Goal: Task Accomplishment & Management: Complete application form

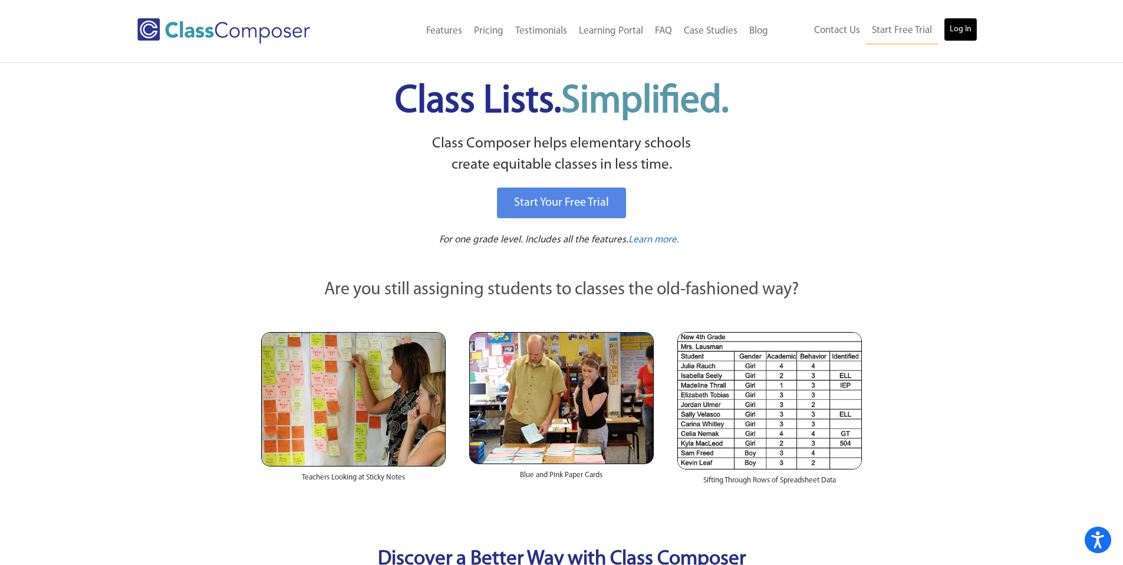
click at [963, 29] on link "Log In" at bounding box center [961, 30] width 34 height 24
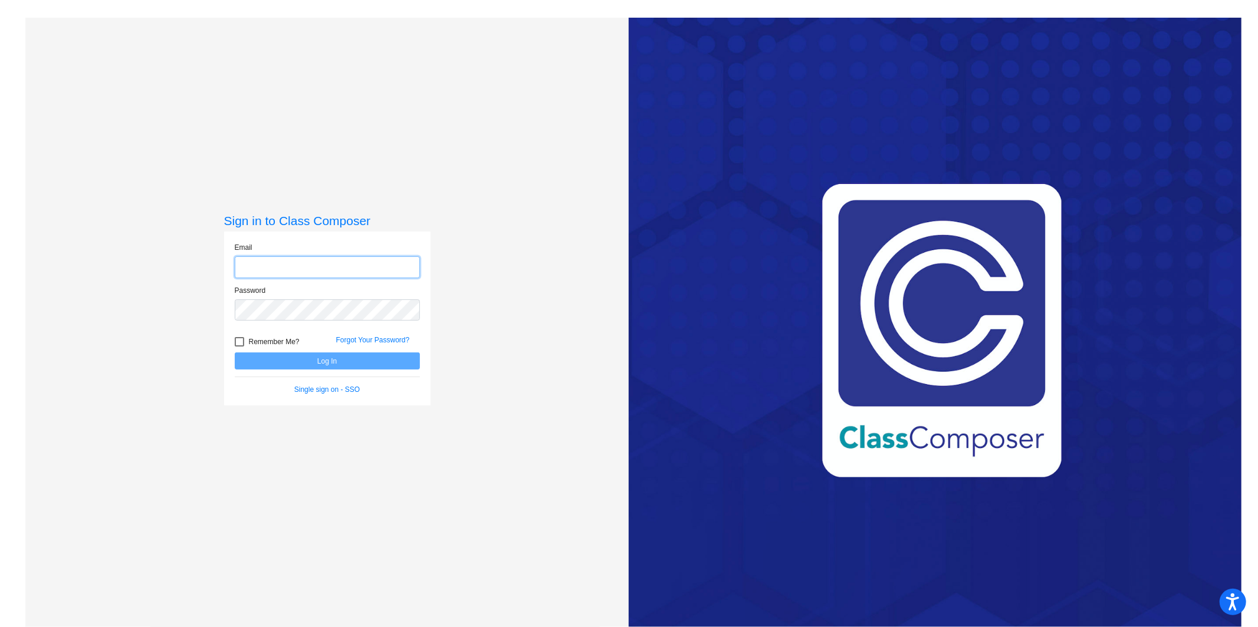
type input "[PERSON_NAME][EMAIL_ADDRESS][DOMAIN_NAME]"
click at [300, 364] on button "Log In" at bounding box center [327, 361] width 185 height 17
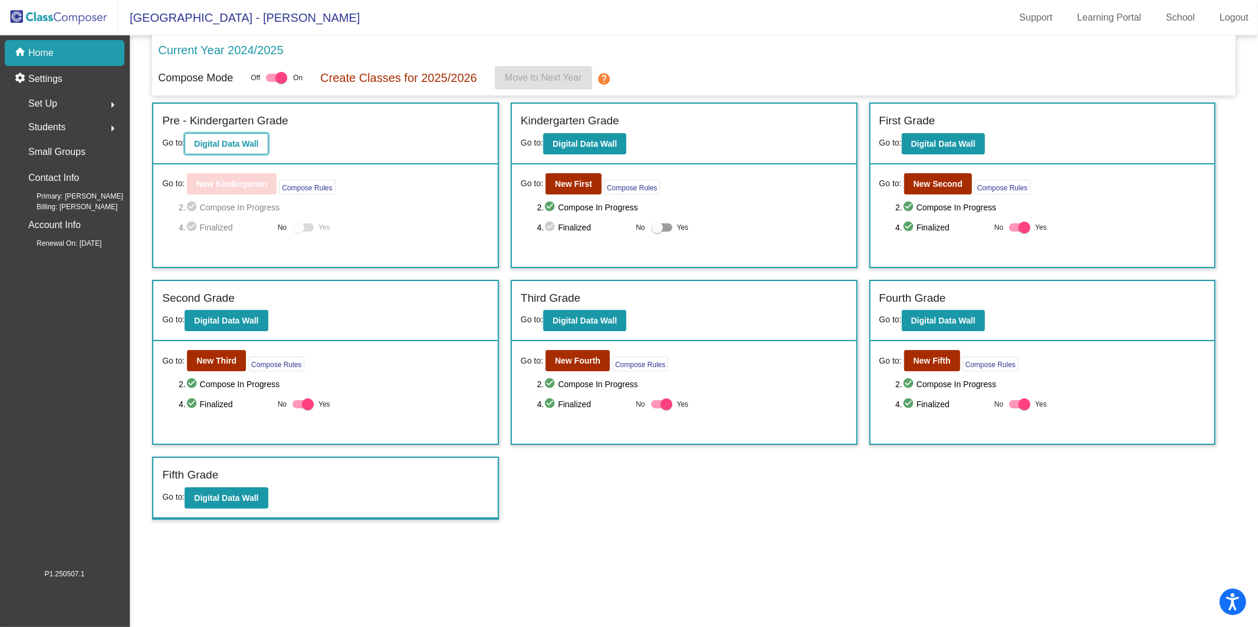
click at [246, 149] on button "Digital Data Wall" at bounding box center [226, 143] width 83 height 21
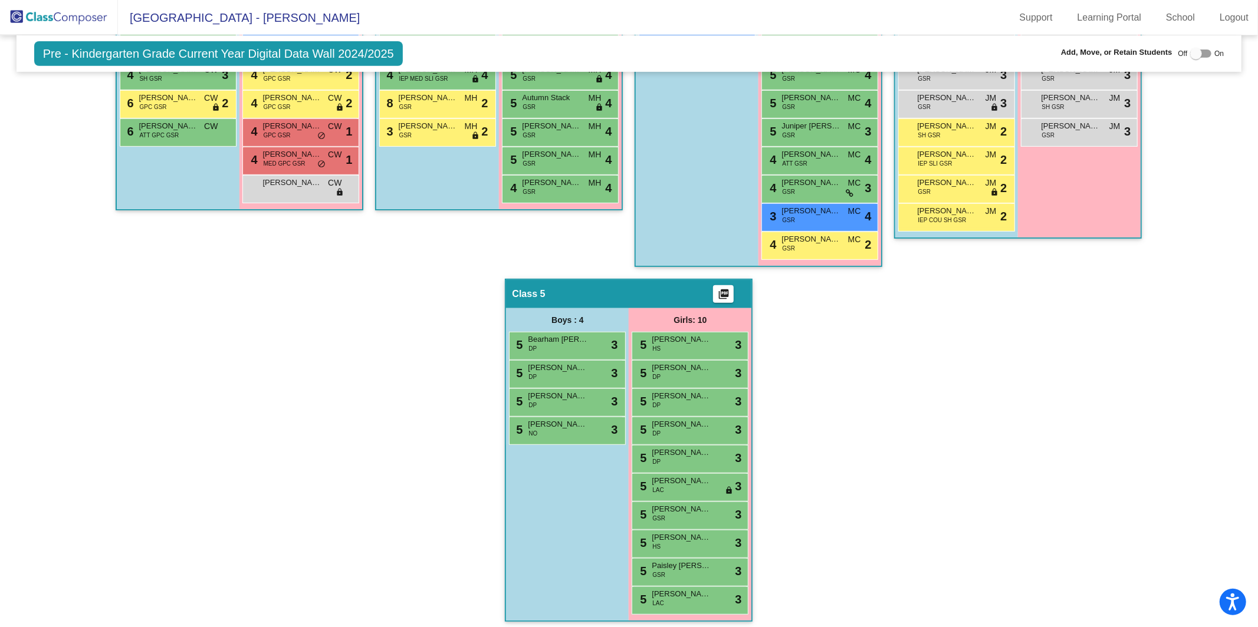
scroll to position [456, 0]
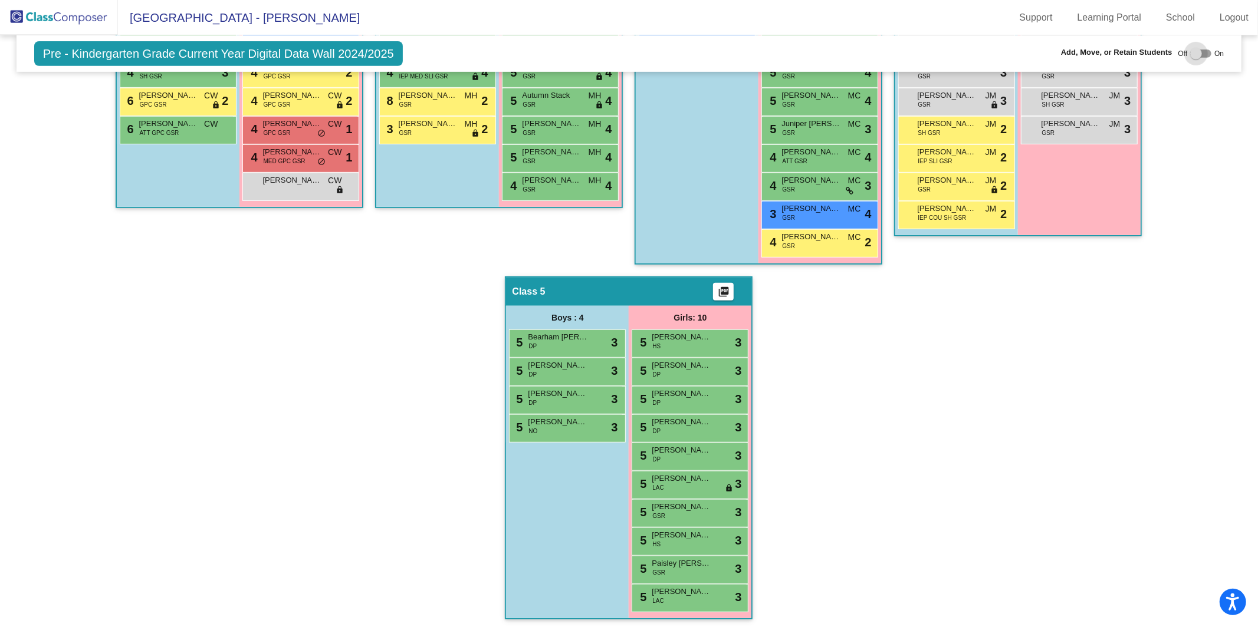
click at [1190, 54] on div at bounding box center [1196, 54] width 12 height 12
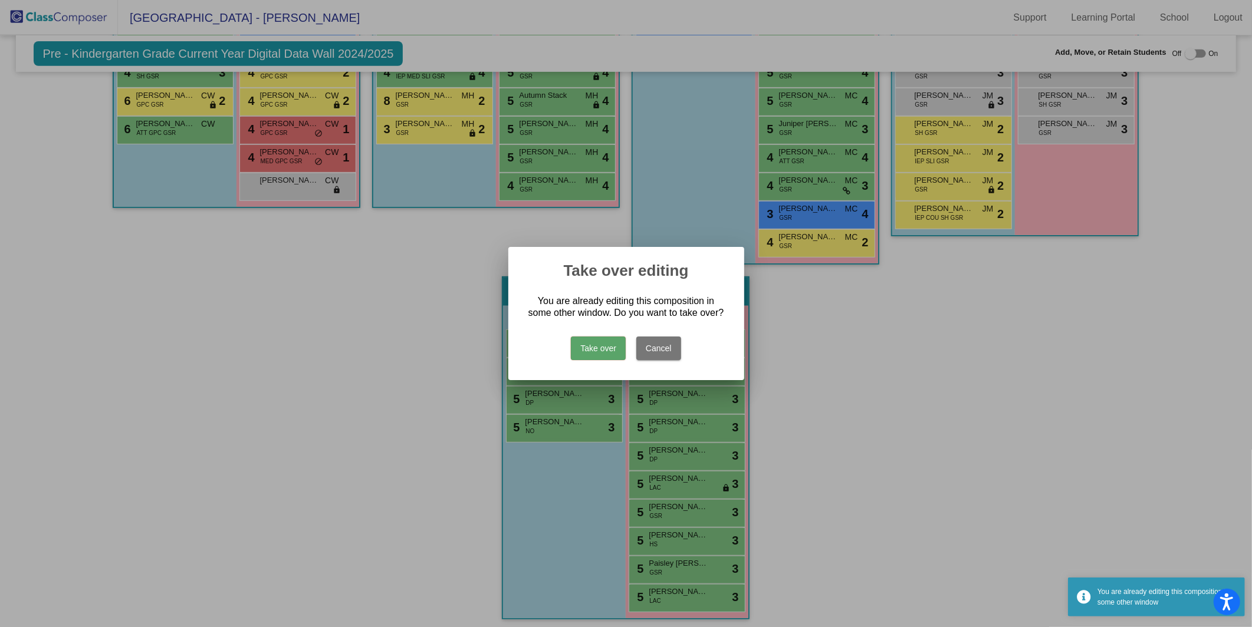
click at [596, 356] on button "Take over" at bounding box center [598, 349] width 55 height 24
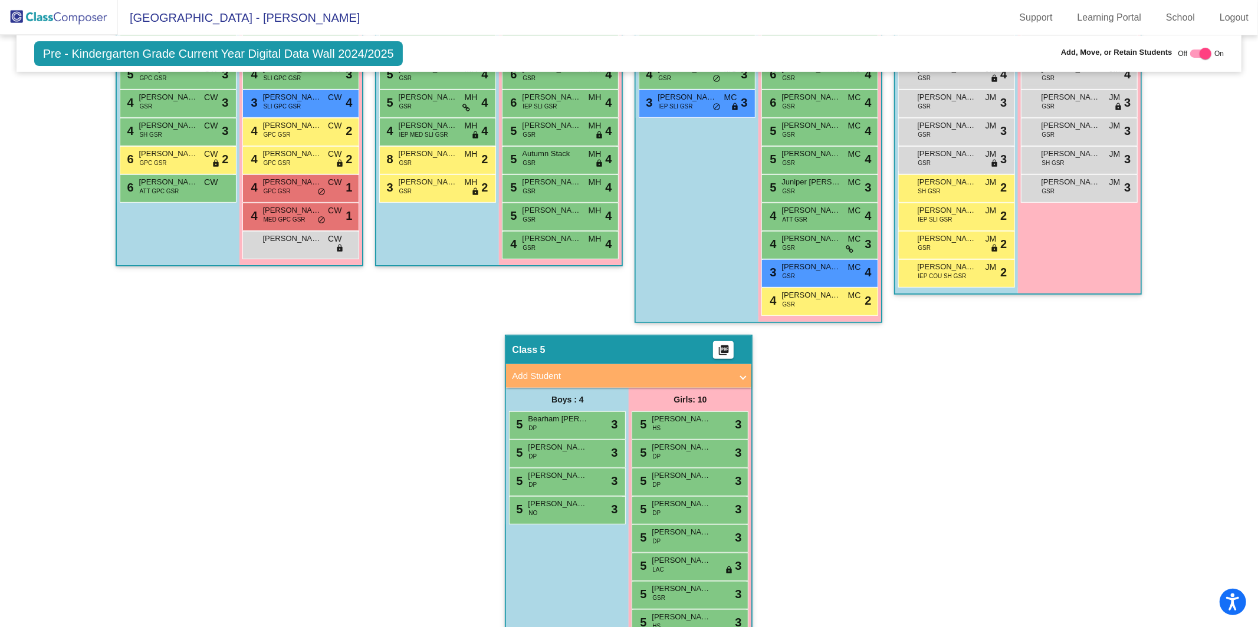
scroll to position [504, 0]
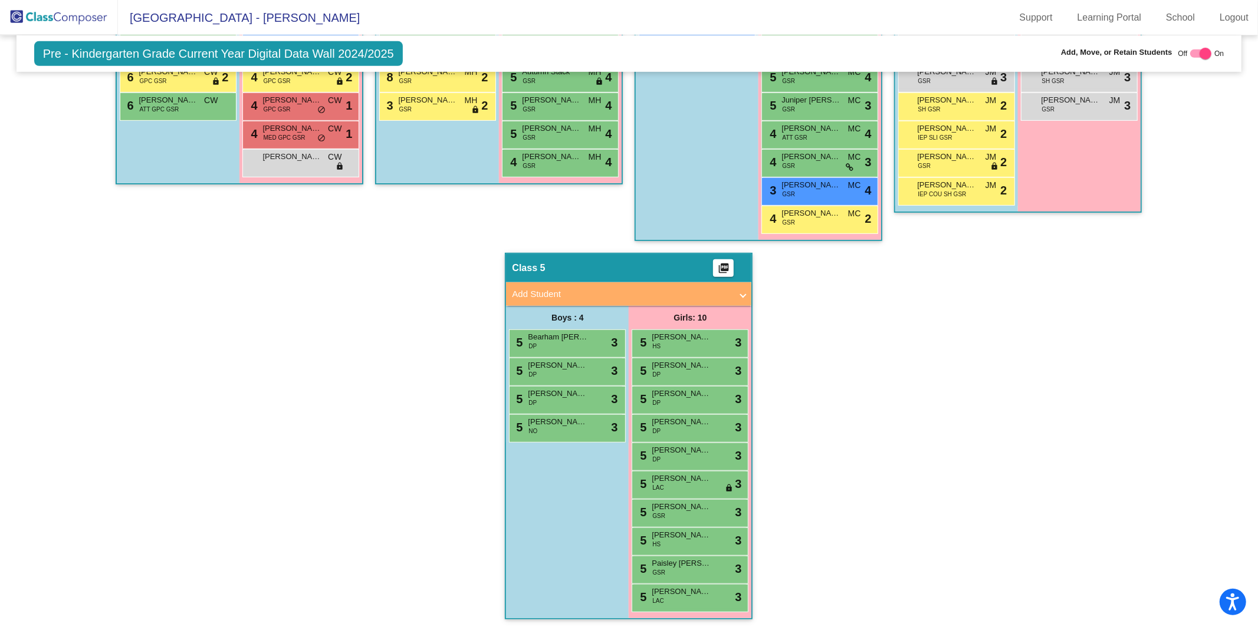
click at [736, 291] on span "Add Student" at bounding box center [626, 295] width 229 height 14
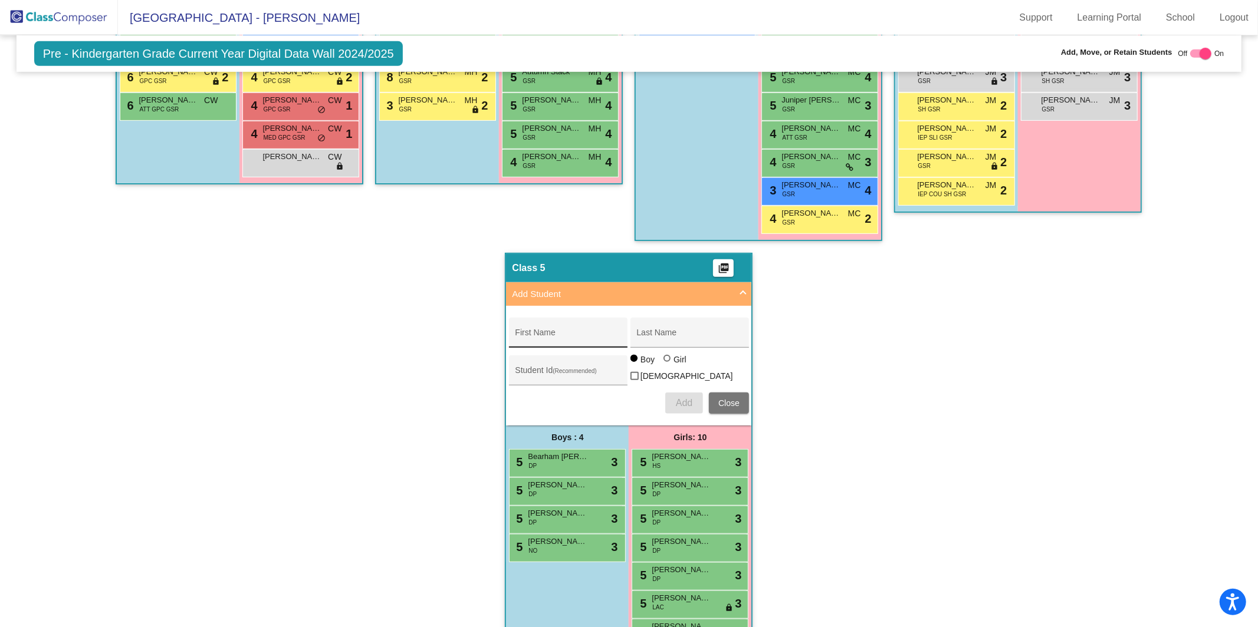
click at [609, 335] on input "First Name" at bounding box center [568, 337] width 106 height 9
type input "Lily"
type input "Gross"
click at [666, 362] on div at bounding box center [666, 358] width 7 height 7
click at [667, 364] on input "Girl" at bounding box center [667, 364] width 1 height 1
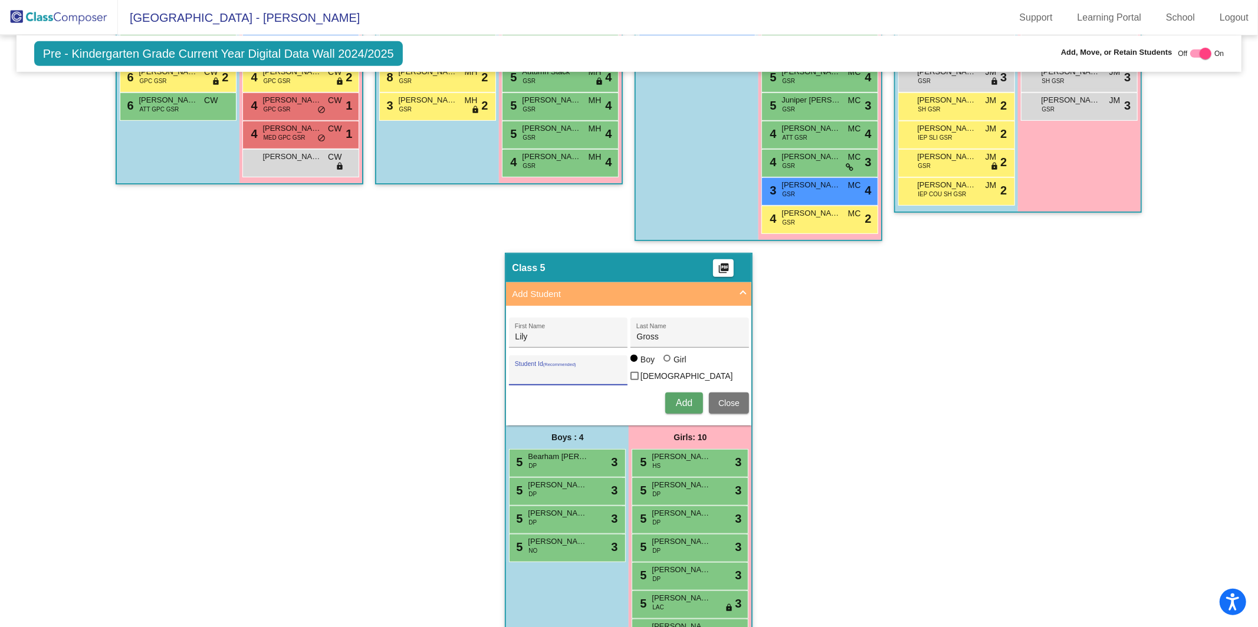
radio input "true"
click at [678, 400] on span "Add" at bounding box center [684, 403] width 17 height 10
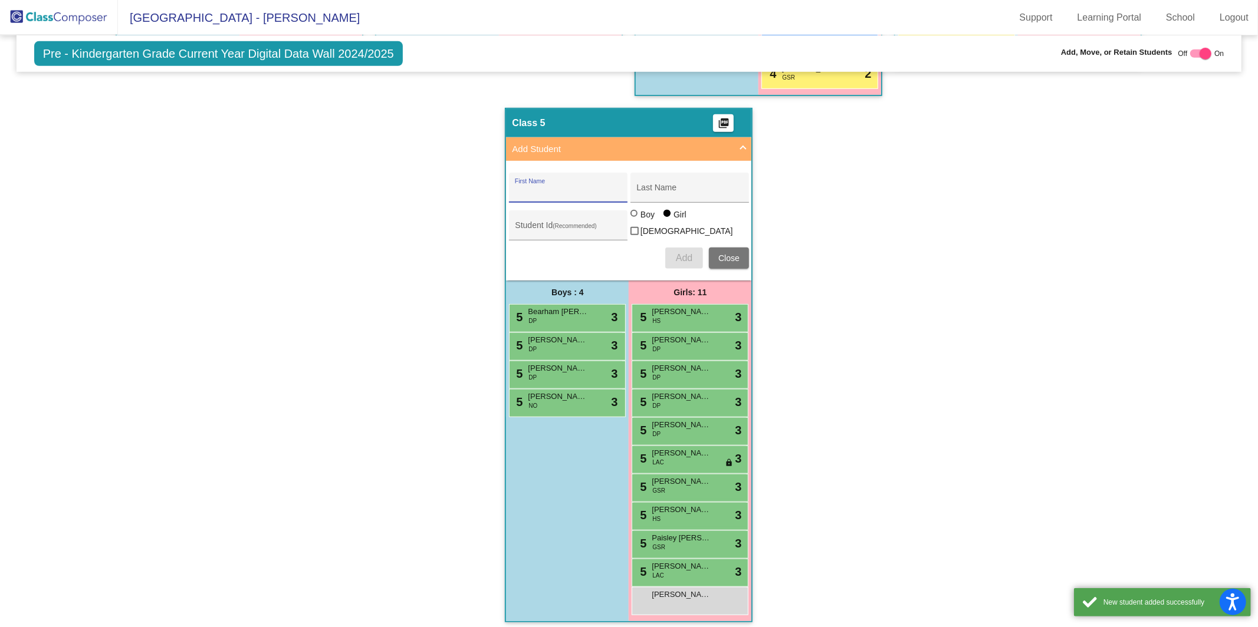
scroll to position [649, 0]
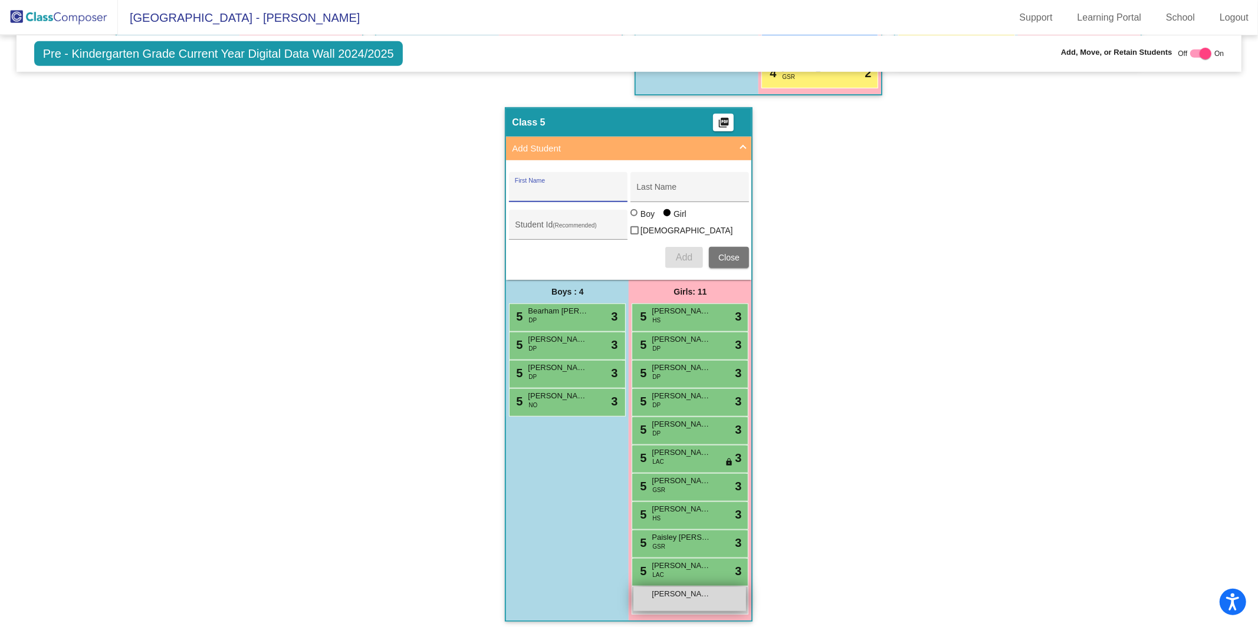
click at [710, 597] on div "Lily Gross lock do_not_disturb_alt" at bounding box center [689, 599] width 113 height 24
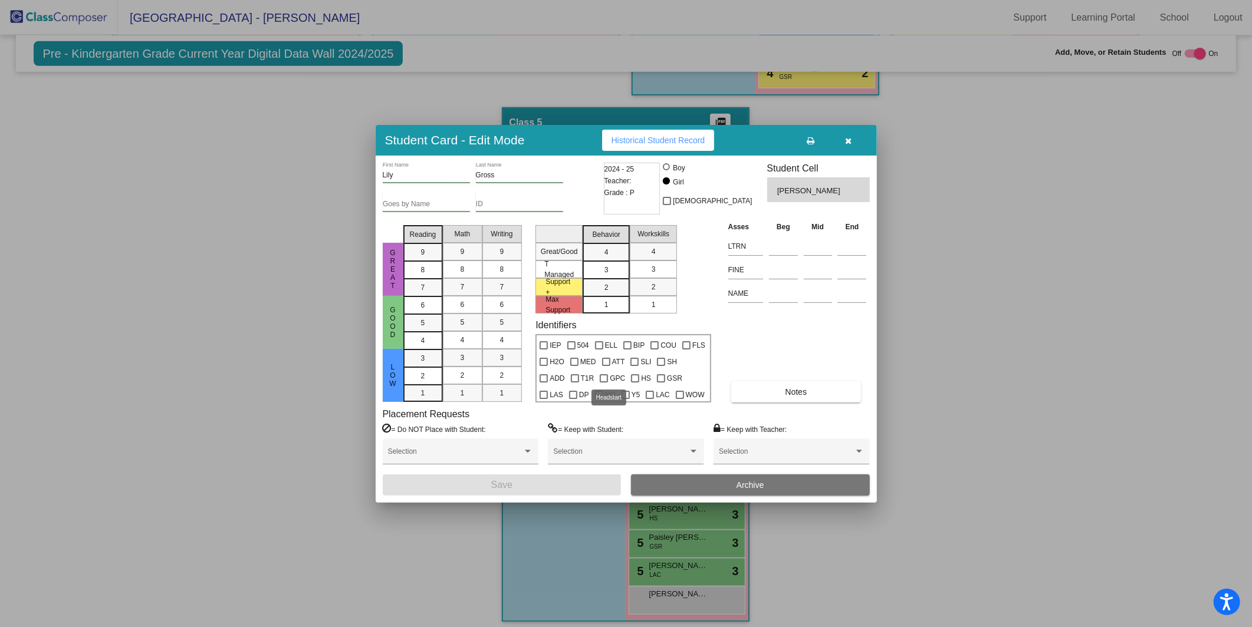
click at [631, 377] on div at bounding box center [635, 378] width 8 height 8
click at [634, 383] on input "HS" at bounding box center [634, 383] width 1 height 1
checkbox input "true"
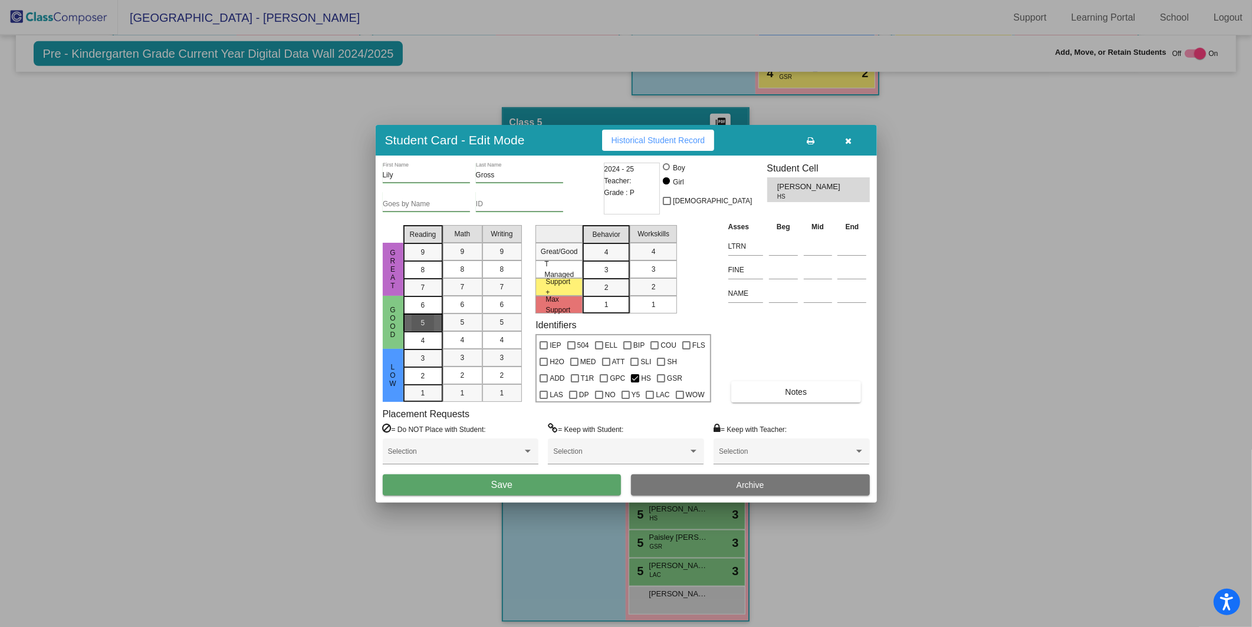
click at [428, 314] on div "5" at bounding box center [423, 306] width 23 height 18
click at [468, 325] on div "5" at bounding box center [462, 323] width 23 height 18
click at [498, 325] on div "5" at bounding box center [502, 323] width 23 height 18
drag, startPoint x: 611, startPoint y: 277, endPoint x: 627, endPoint y: 271, distance: 17.2
click at [611, 261] on div "3" at bounding box center [606, 253] width 23 height 18
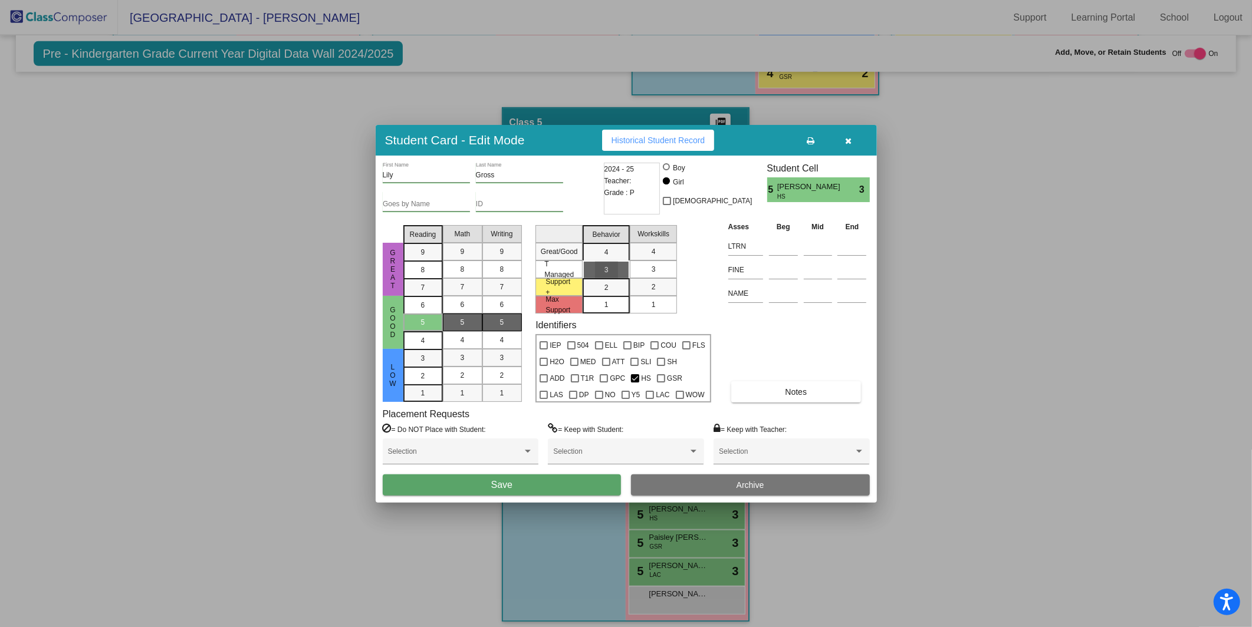
click at [643, 270] on div "3" at bounding box center [653, 270] width 23 height 18
click at [529, 478] on button "Save" at bounding box center [502, 485] width 239 height 21
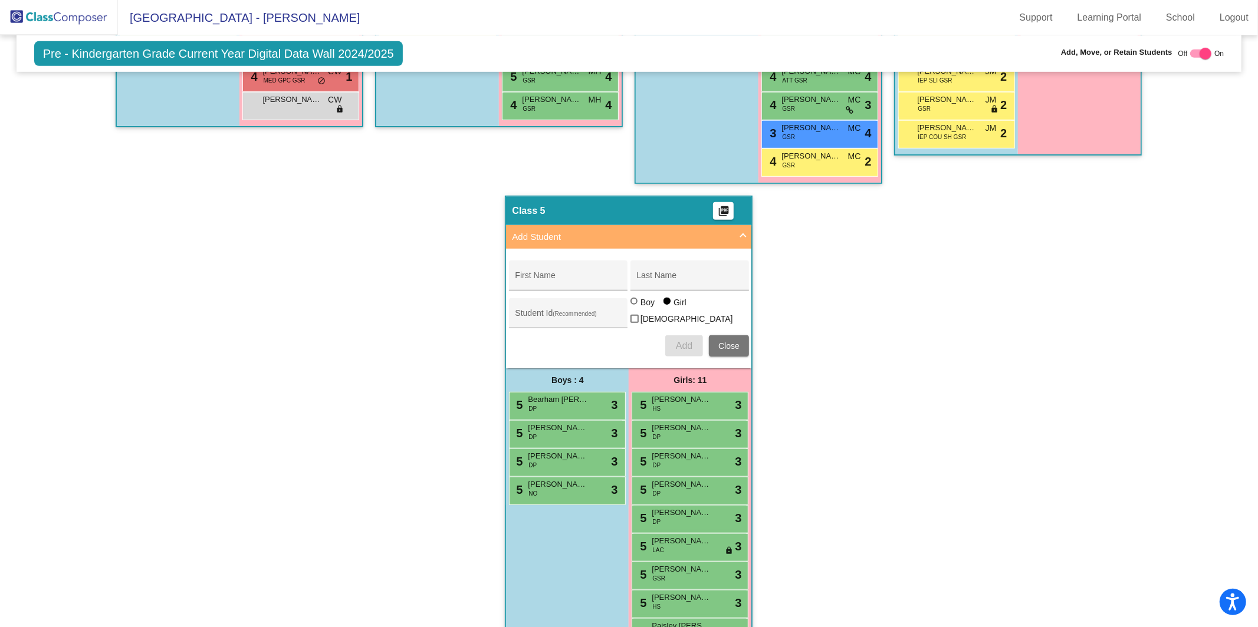
scroll to position [608, 0]
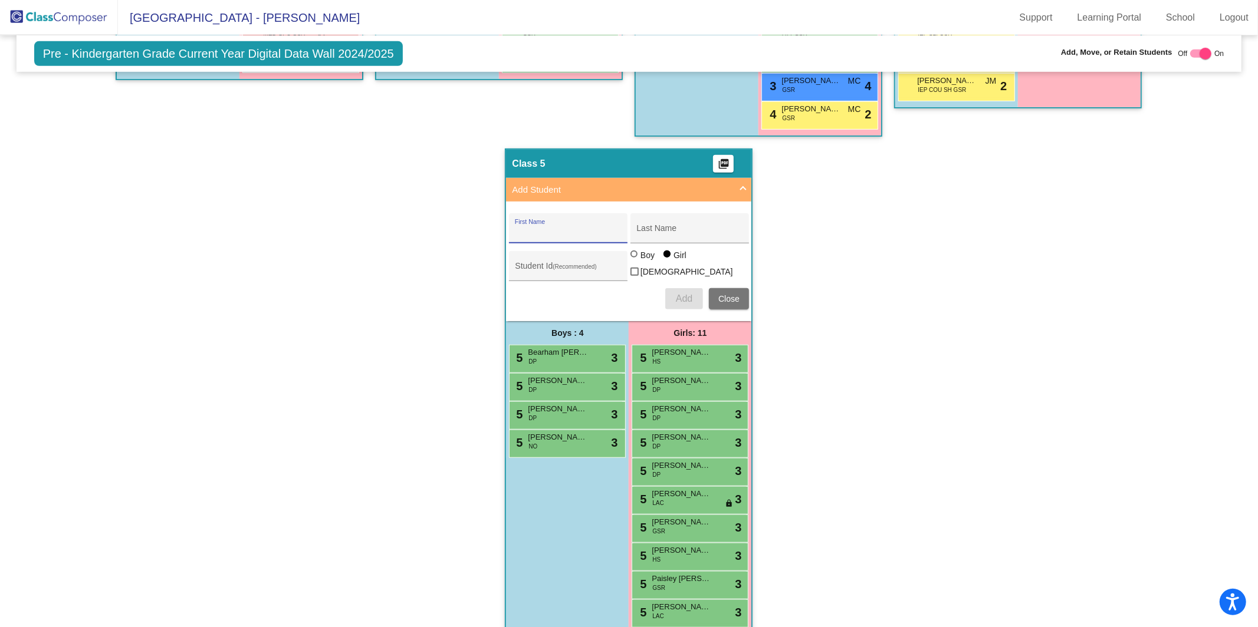
click at [573, 228] on input "First Name" at bounding box center [568, 232] width 106 height 9
type input "Sabrina"
type input "Hathaway"
click at [678, 294] on span "Add" at bounding box center [684, 299] width 17 height 10
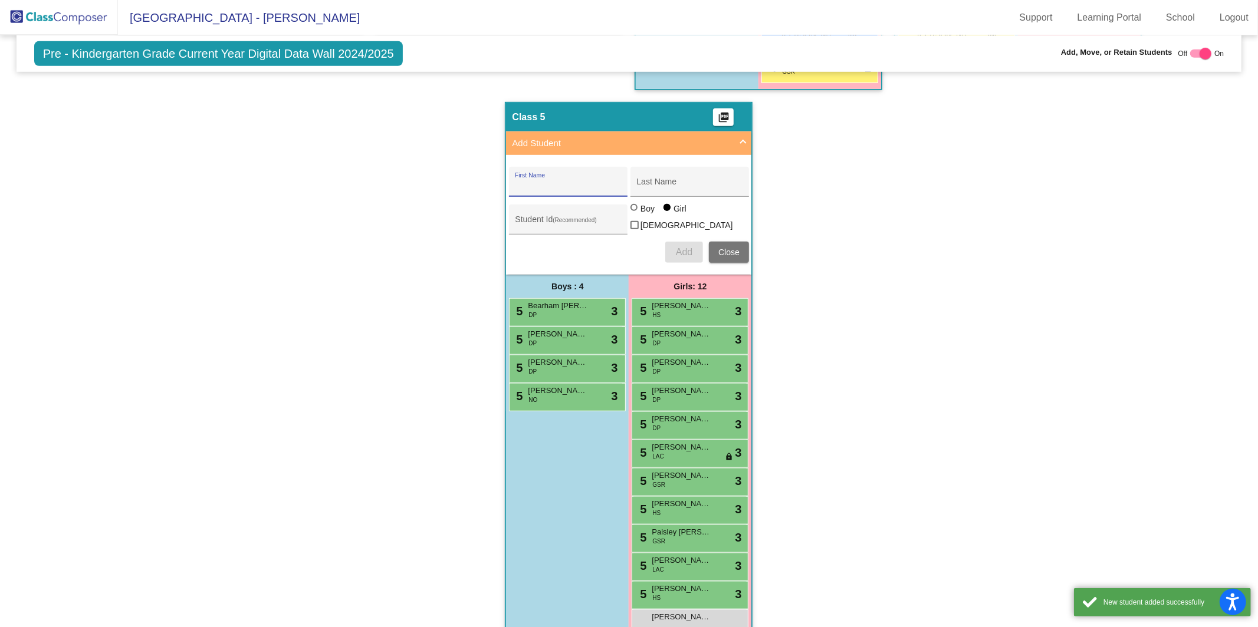
scroll to position [677, 0]
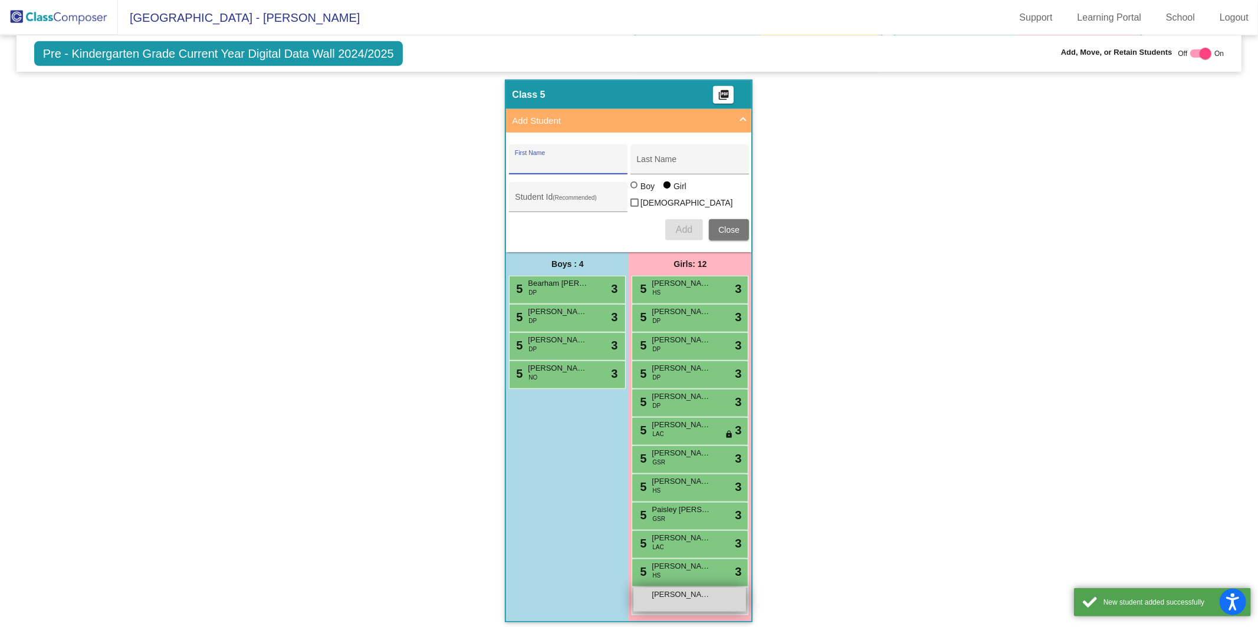
click at [704, 594] on div "Sabrina Hathaway lock do_not_disturb_alt" at bounding box center [689, 600] width 113 height 24
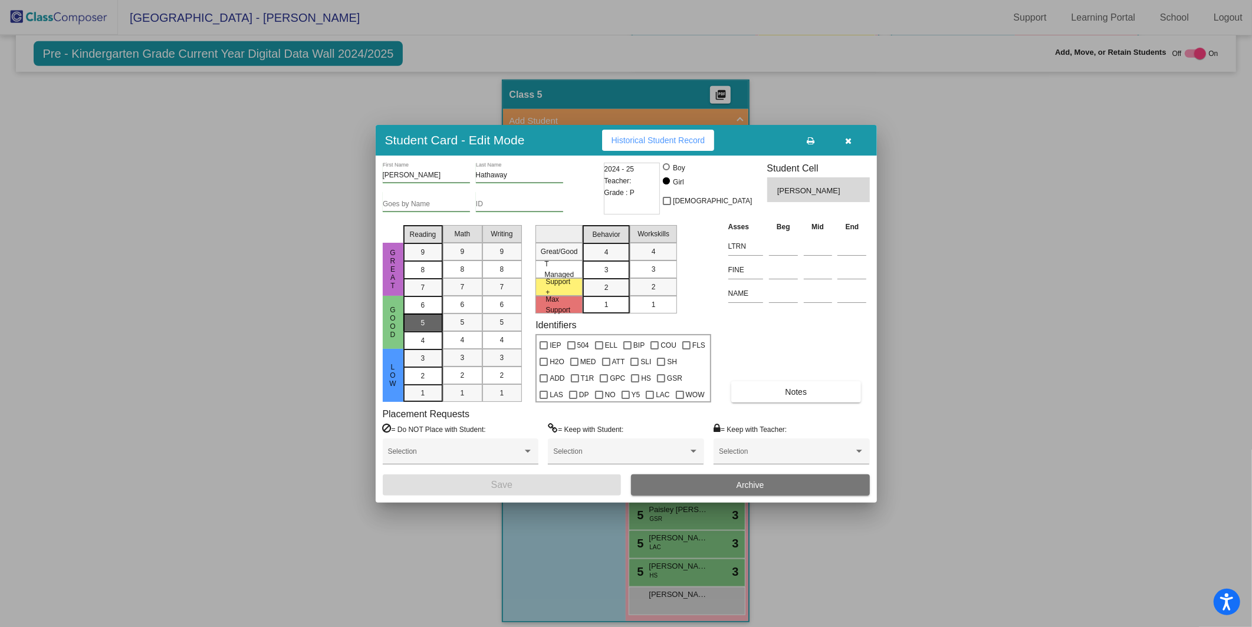
click at [430, 314] on div "5" at bounding box center [423, 306] width 23 height 18
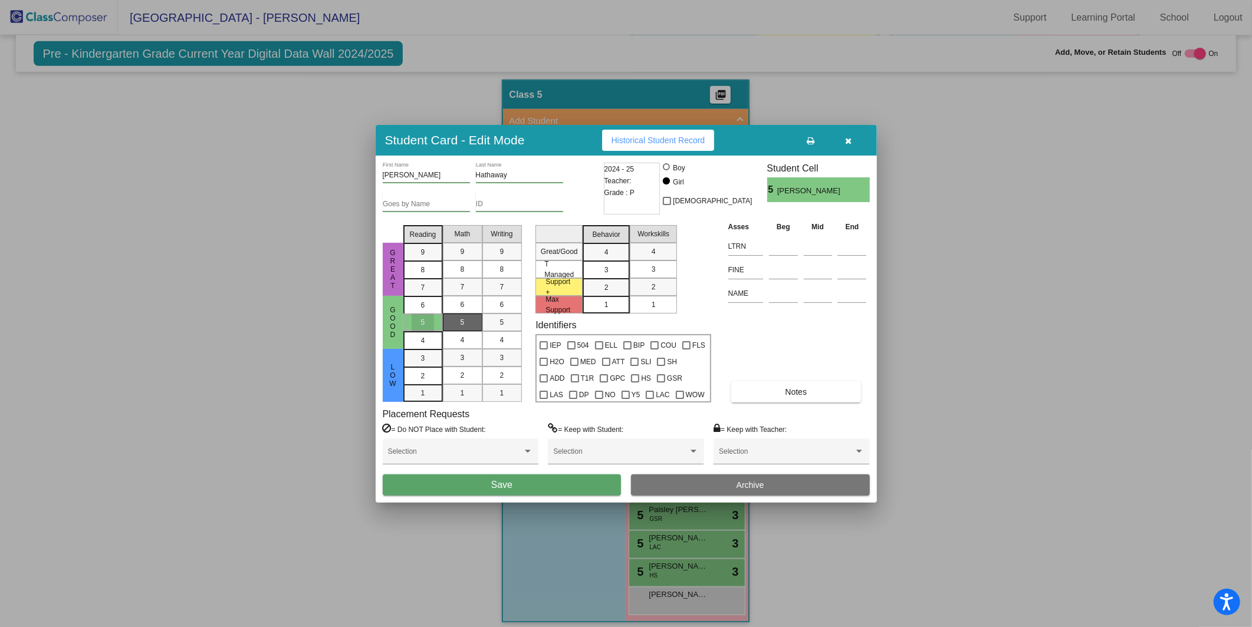
click at [453, 320] on div "5" at bounding box center [462, 323] width 23 height 18
click at [495, 320] on div "5" at bounding box center [502, 323] width 23 height 18
drag, startPoint x: 606, startPoint y: 274, endPoint x: 617, endPoint y: 274, distance: 11.2
click at [606, 258] on span "3" at bounding box center [606, 252] width 4 height 11
click at [648, 274] on div "3" at bounding box center [653, 270] width 23 height 18
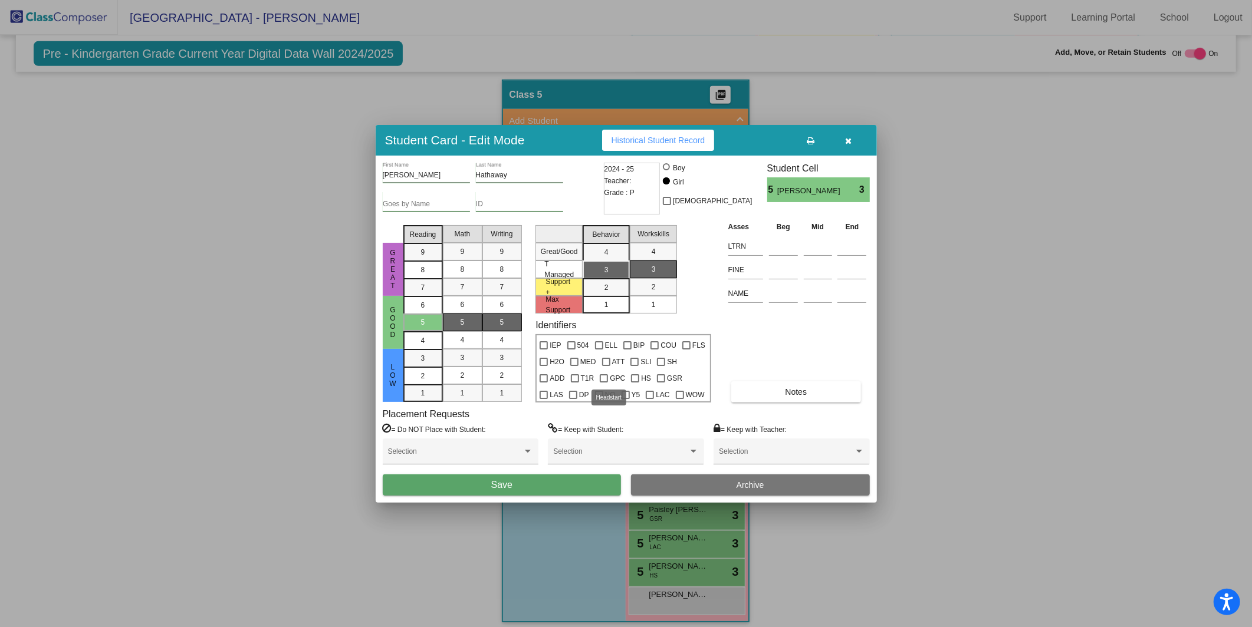
click at [631, 376] on div at bounding box center [635, 378] width 8 height 8
click at [634, 383] on input "HS" at bounding box center [634, 383] width 1 height 1
checkbox input "true"
click at [544, 486] on button "Save" at bounding box center [502, 485] width 239 height 21
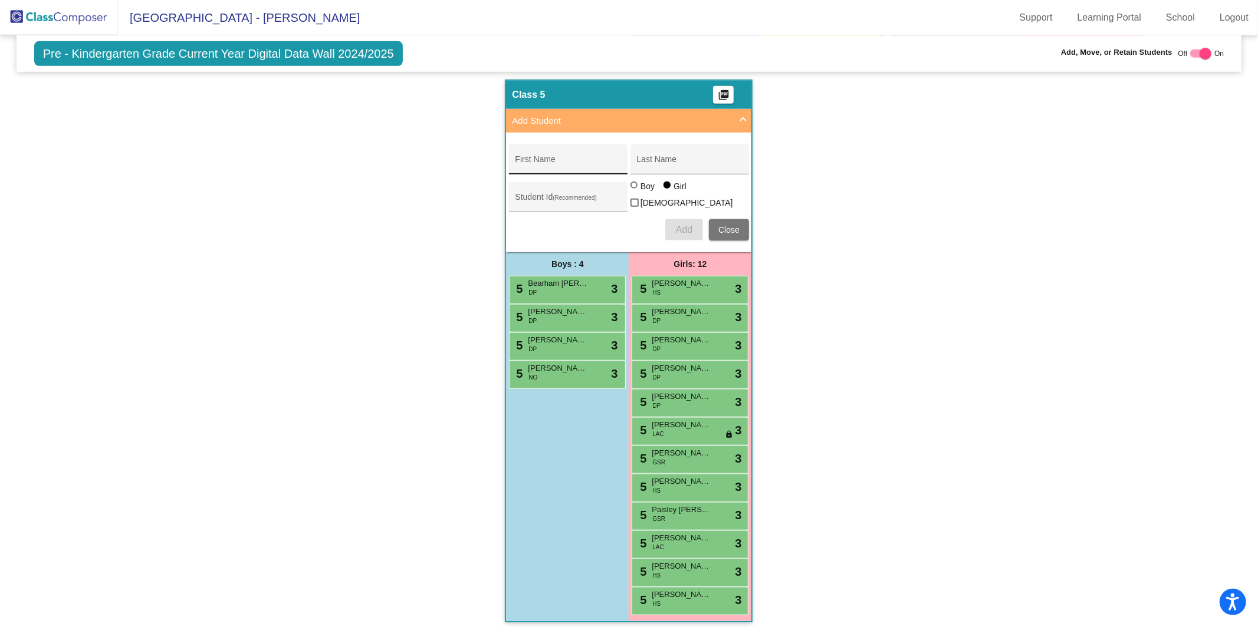
click at [548, 159] on input "First Name" at bounding box center [568, 163] width 106 height 9
type input "Coraleen"
type input "Healy"
click at [677, 225] on span "Add" at bounding box center [684, 230] width 17 height 10
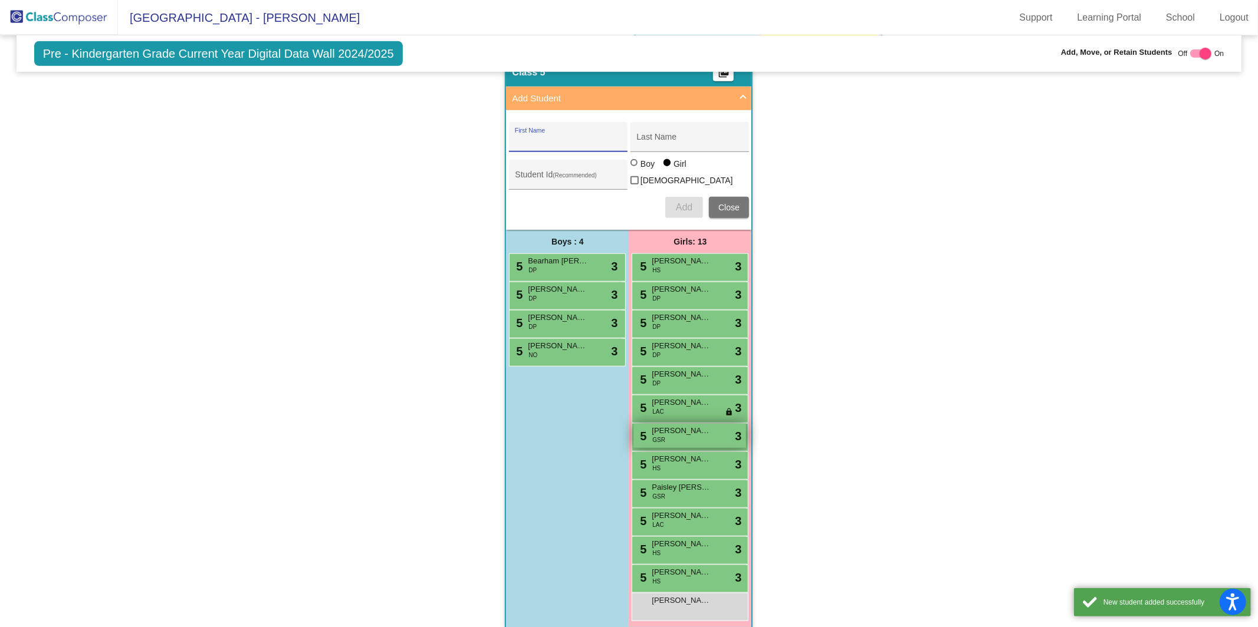
scroll to position [705, 0]
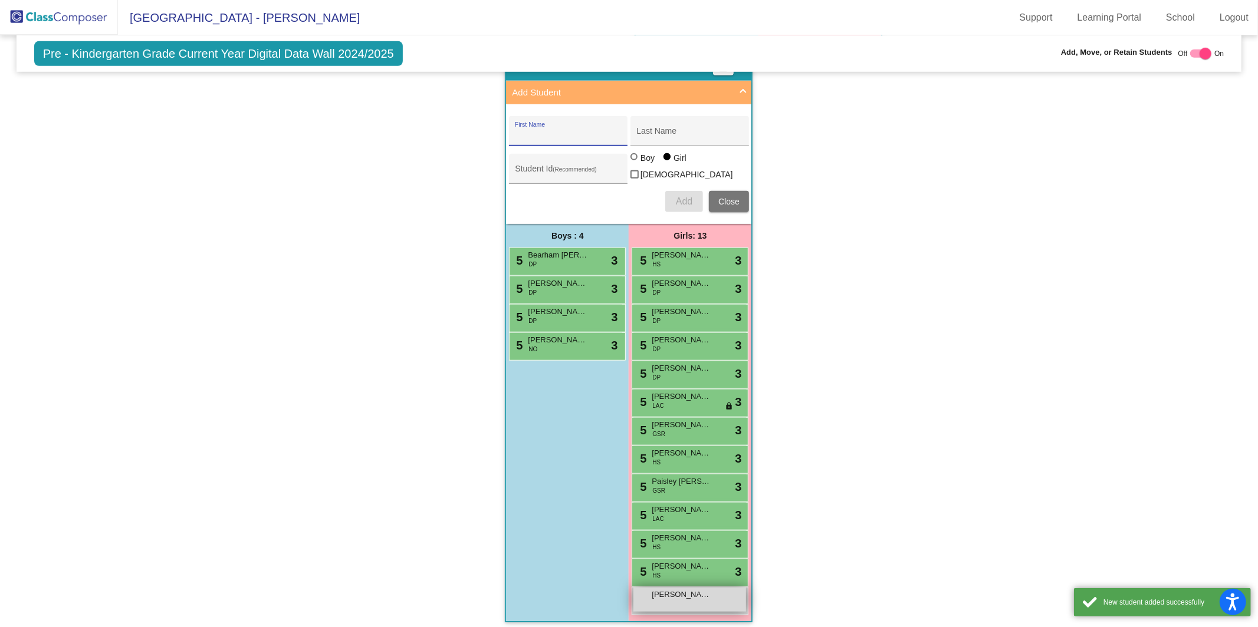
click at [702, 592] on span "Coraleen Healy" at bounding box center [681, 595] width 59 height 12
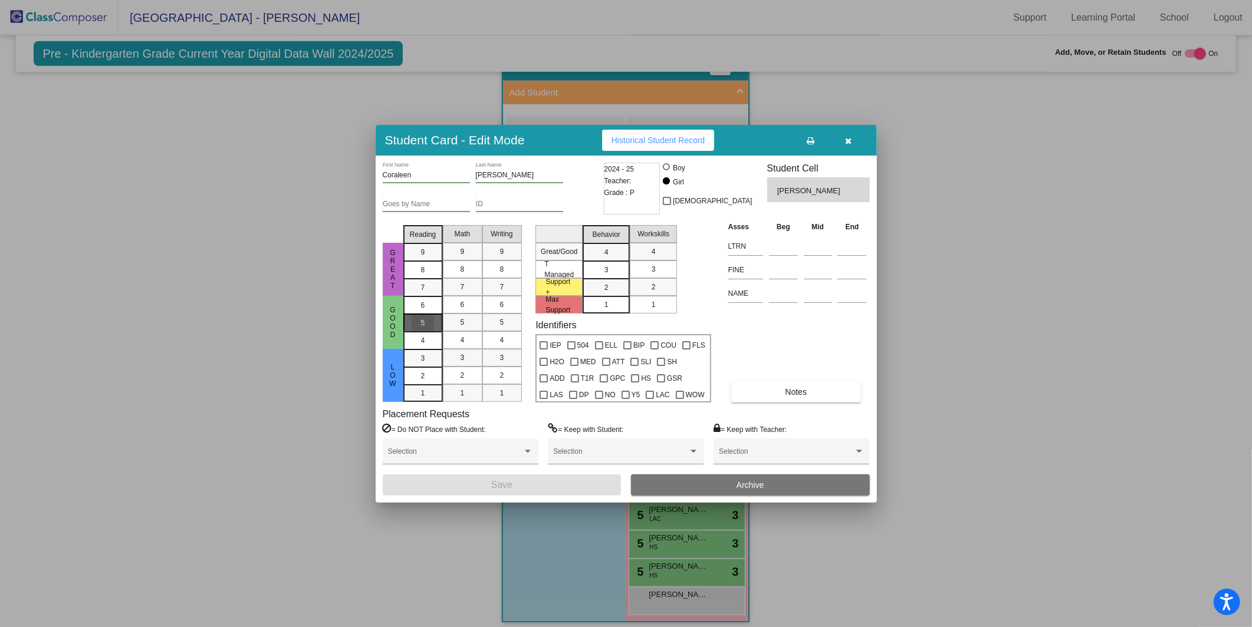
click at [434, 314] on div "5" at bounding box center [423, 306] width 23 height 18
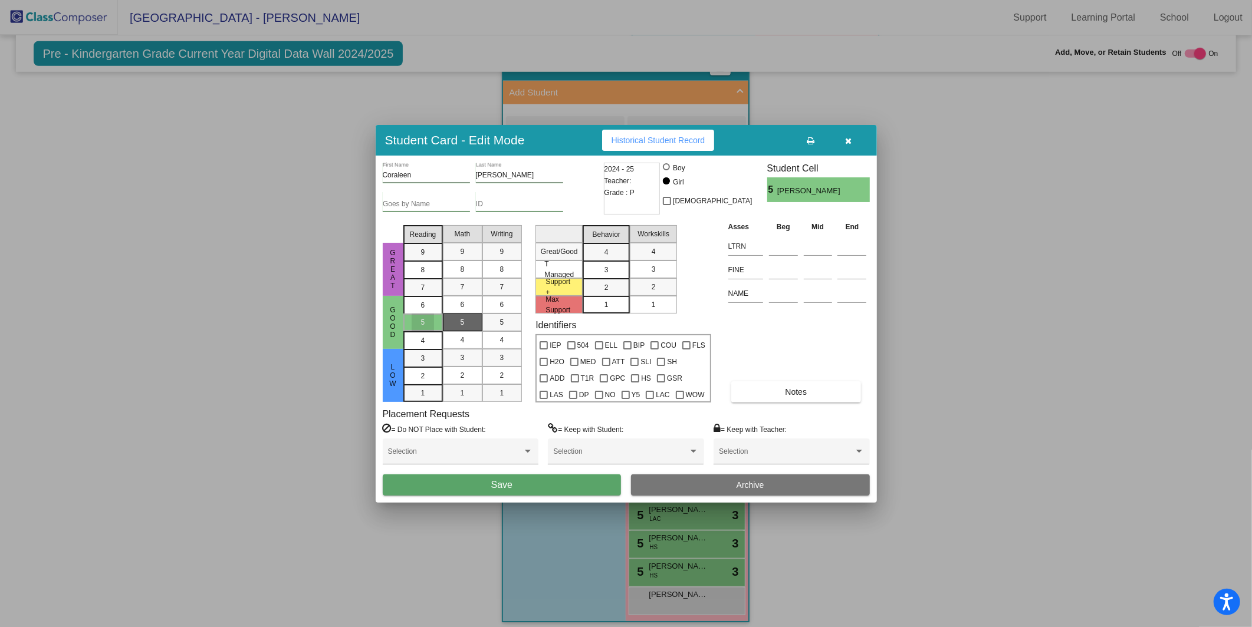
click at [463, 322] on span "5" at bounding box center [462, 322] width 4 height 11
click at [487, 320] on mat-list-option "5" at bounding box center [502, 323] width 40 height 18
click at [597, 261] on div "3" at bounding box center [606, 253] width 23 height 18
click at [658, 265] on div "3" at bounding box center [653, 270] width 23 height 18
click at [577, 391] on div at bounding box center [573, 395] width 8 height 8
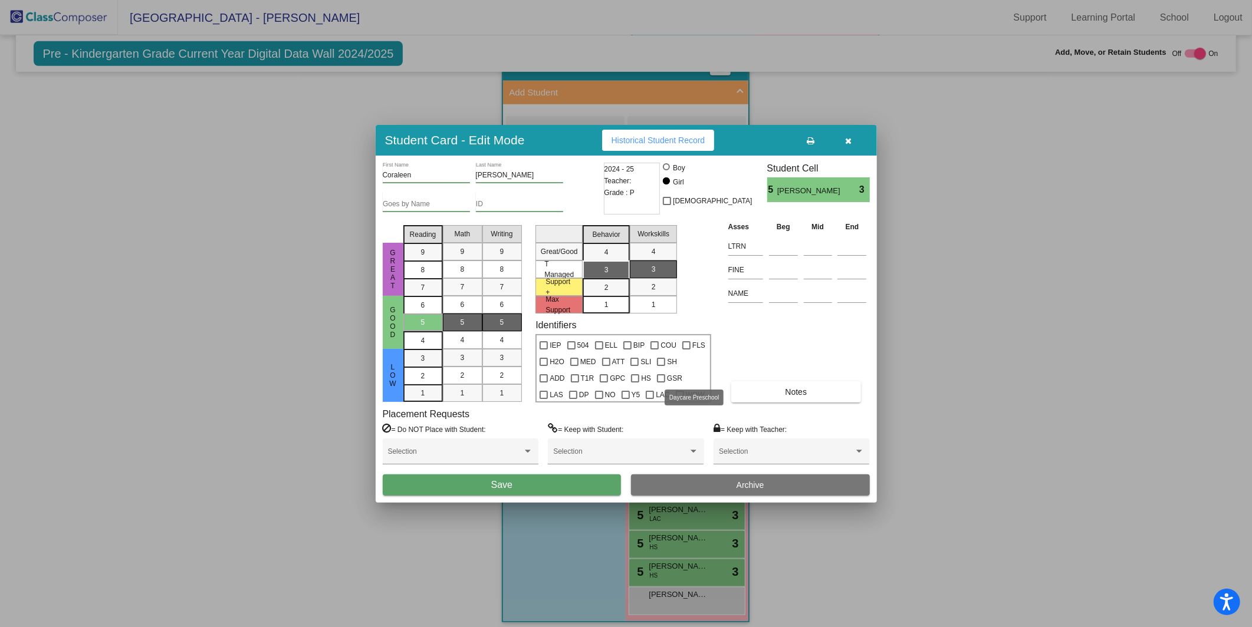
click at [573, 399] on input "DP" at bounding box center [573, 399] width 1 height 1
checkbox input "true"
click at [526, 485] on button "Save" at bounding box center [502, 485] width 239 height 21
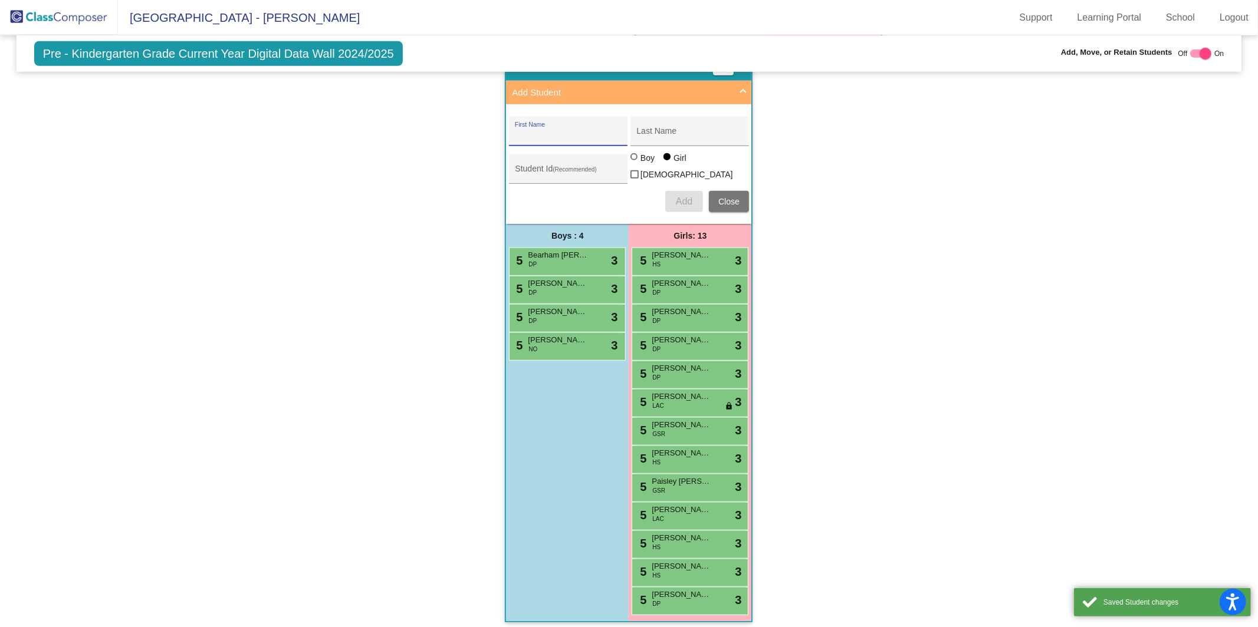
click at [567, 131] on input "First Name" at bounding box center [568, 135] width 106 height 9
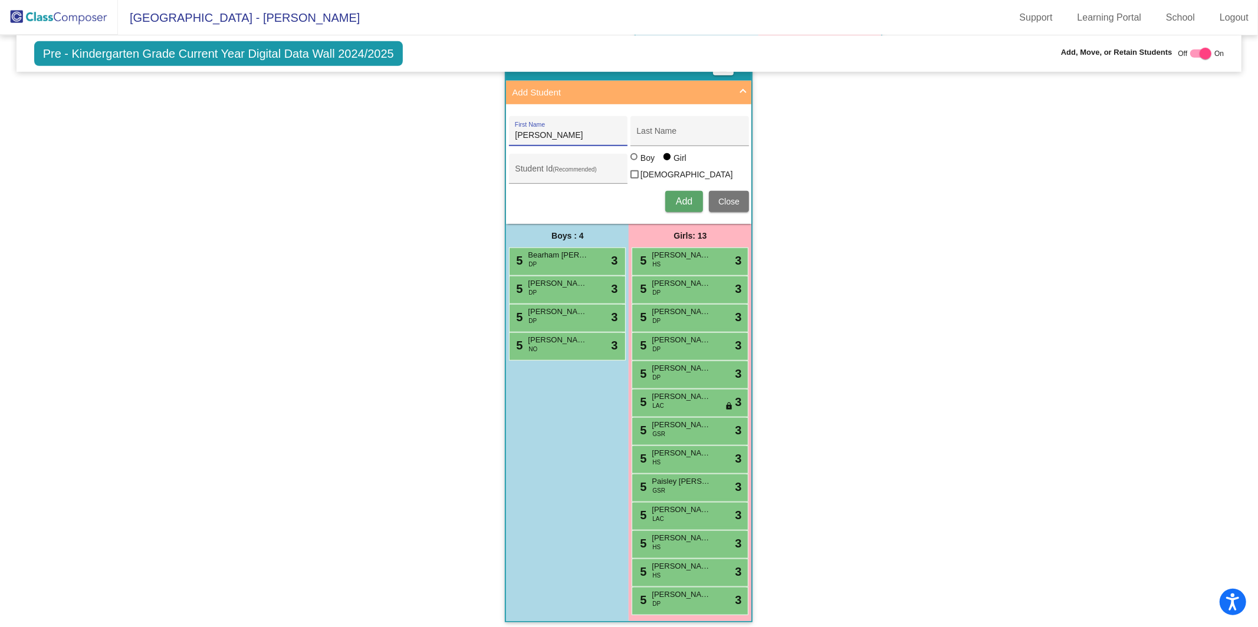
type input "Maddie"
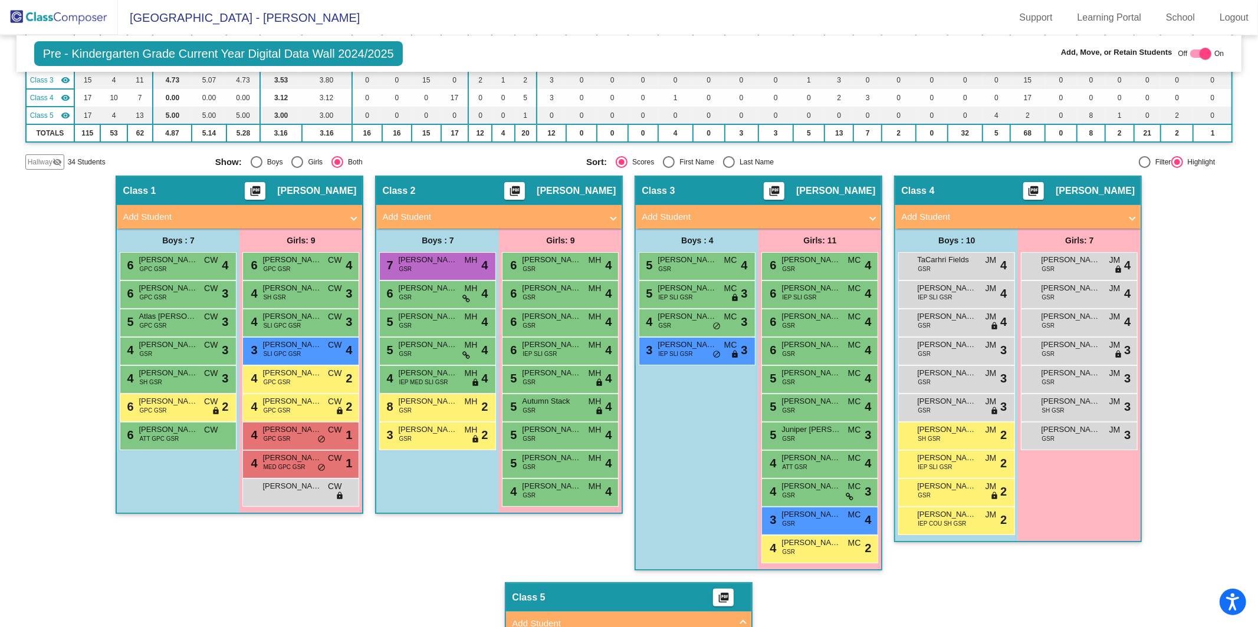
scroll to position [175, 0]
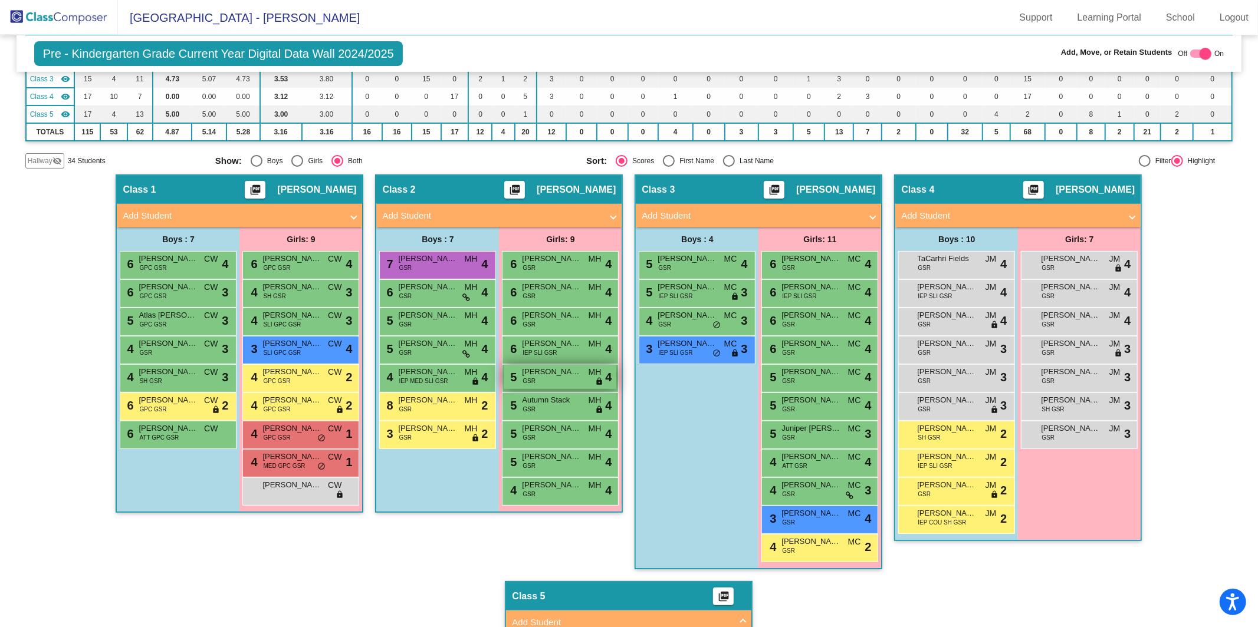
type input "Healy"
